Goal: Book appointment/travel/reservation

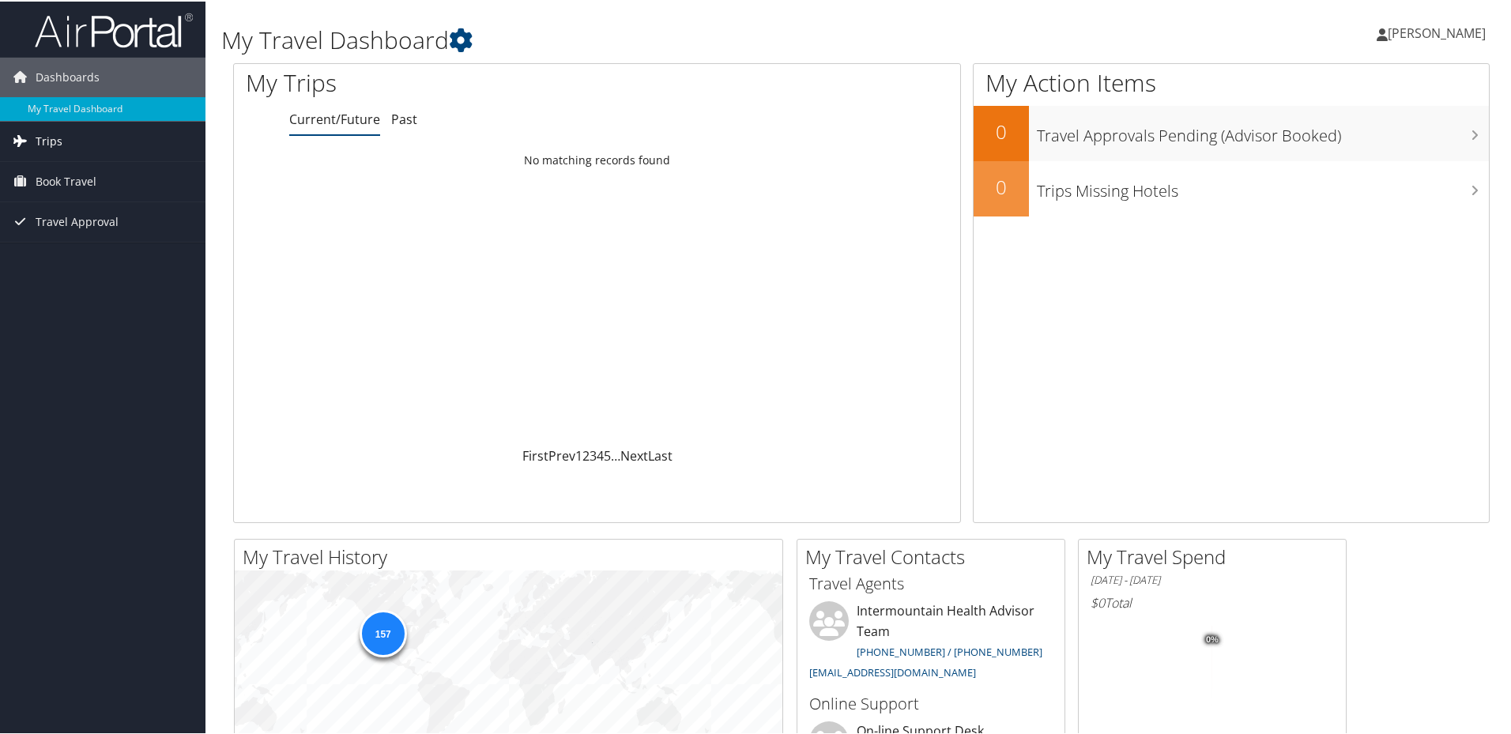
click at [29, 137] on icon at bounding box center [20, 139] width 24 height 24
click at [64, 255] on span "Book Travel" at bounding box center [66, 252] width 61 height 40
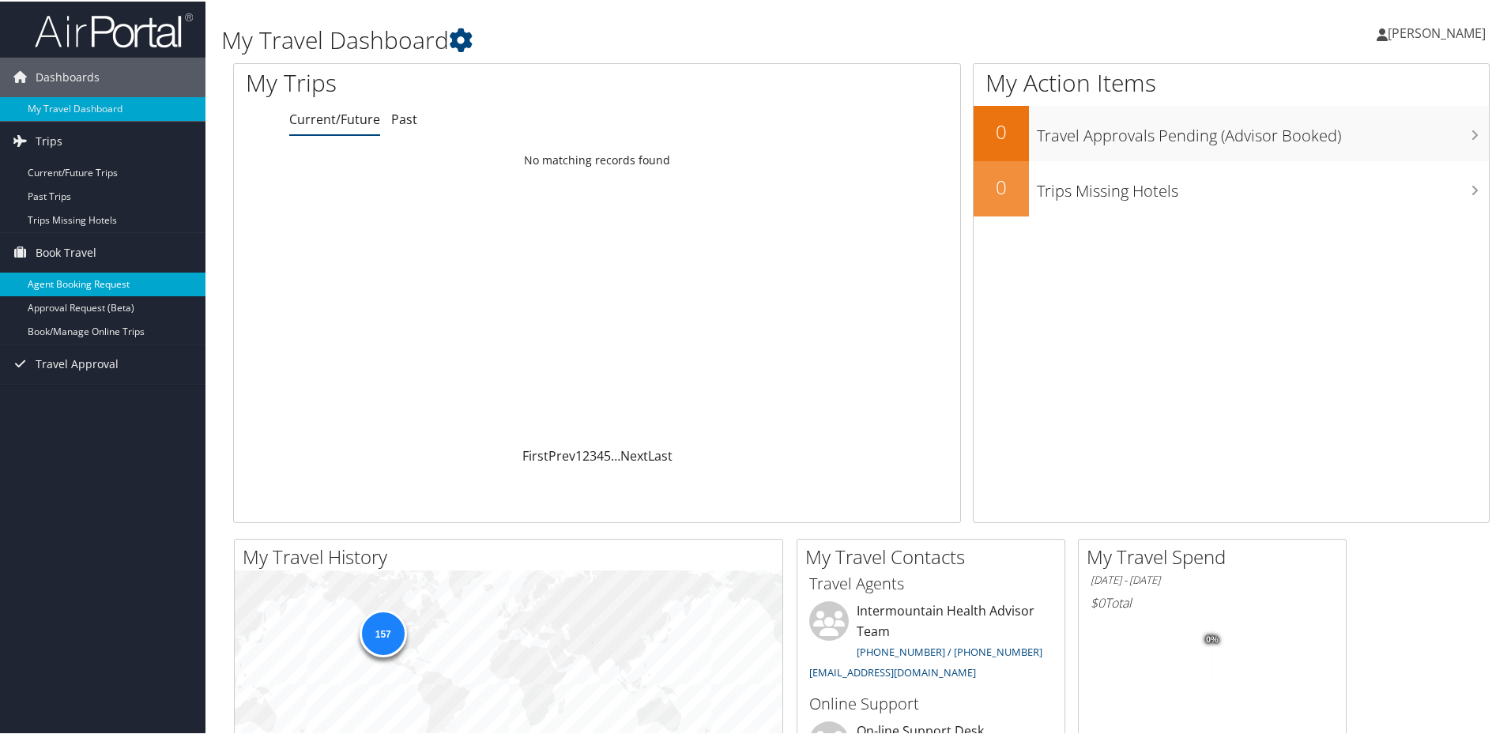
click at [73, 281] on link "Agent Booking Request" at bounding box center [102, 283] width 205 height 24
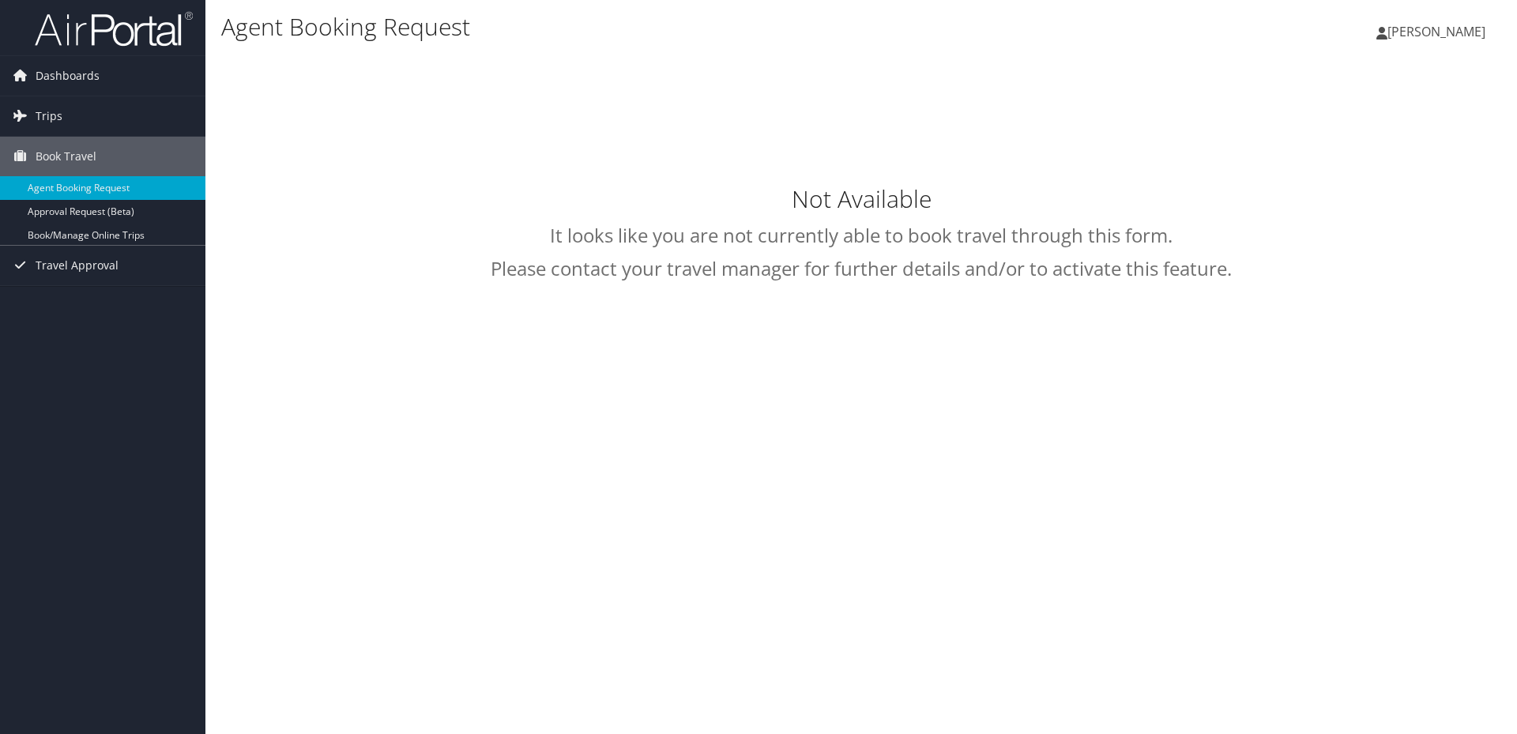
select select "intermountain@cbtravel.com"
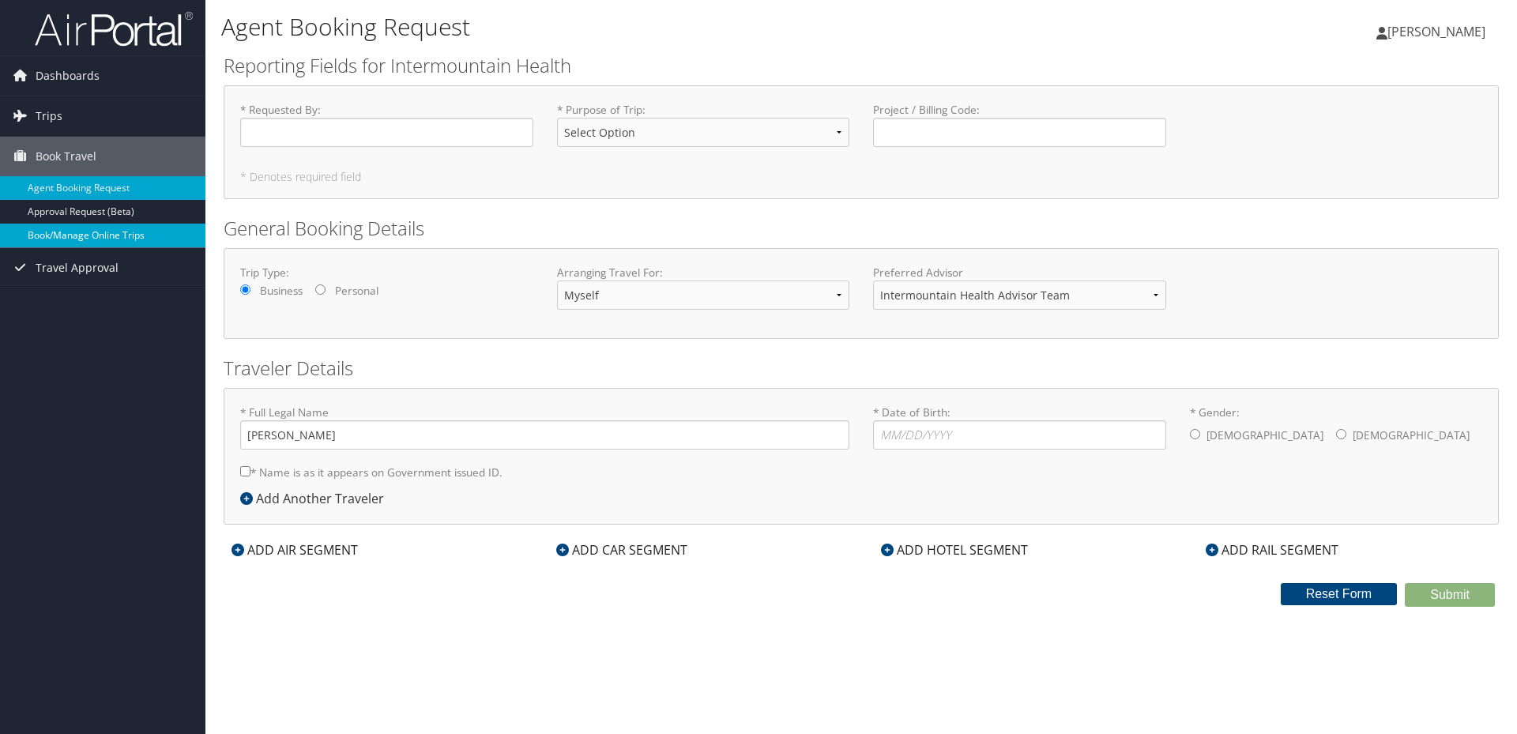
click at [88, 238] on link "Book/Manage Online Trips" at bounding box center [102, 236] width 205 height 24
